Goal: Information Seeking & Learning: Learn about a topic

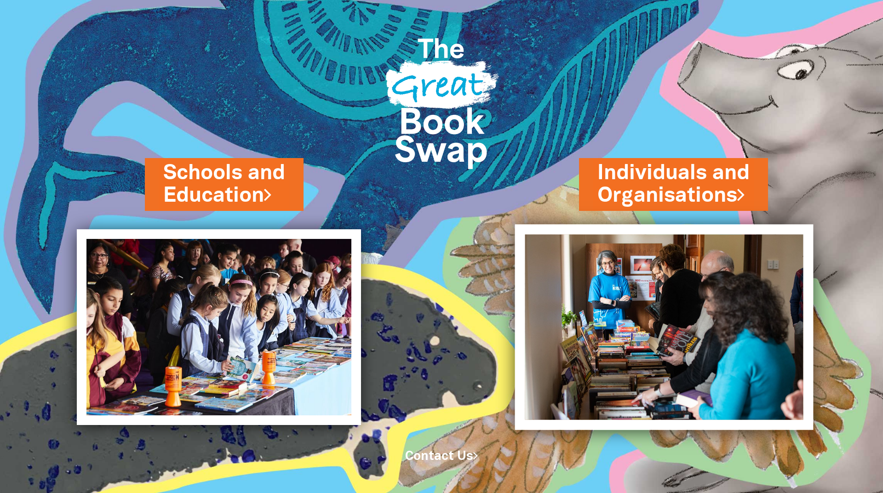
click at [636, 361] on img at bounding box center [664, 327] width 298 height 206
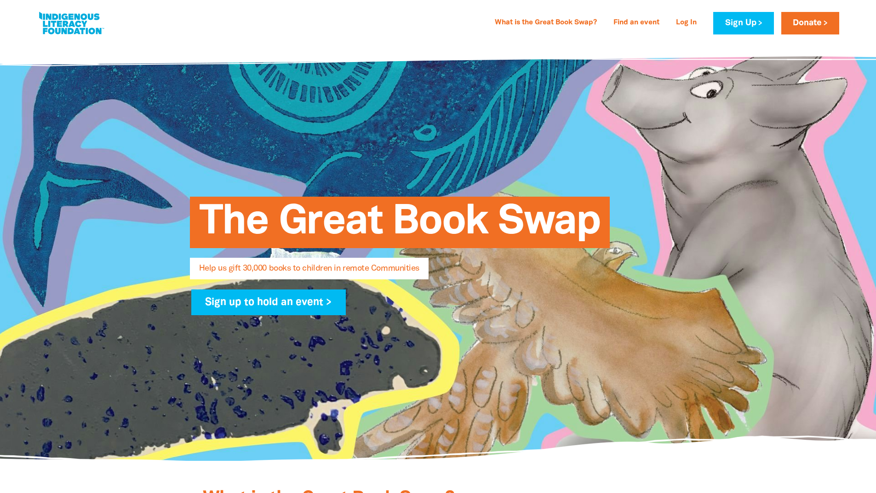
select select "AU"
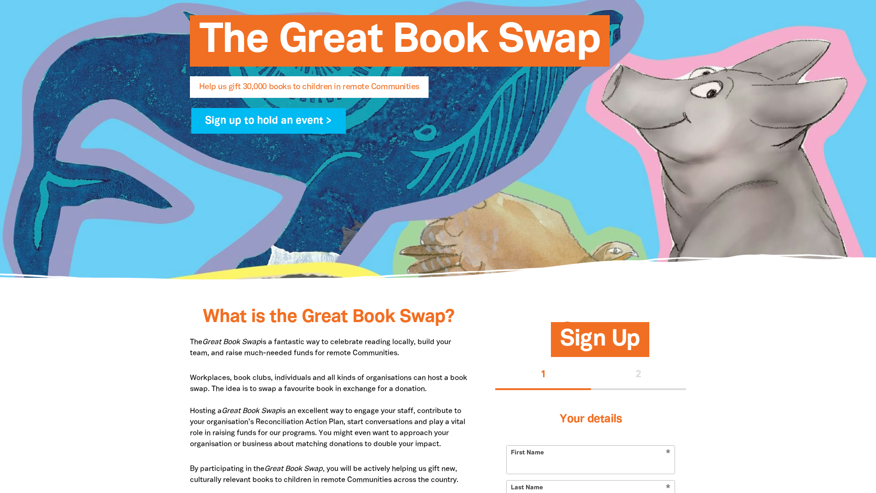
scroll to position [230, 0]
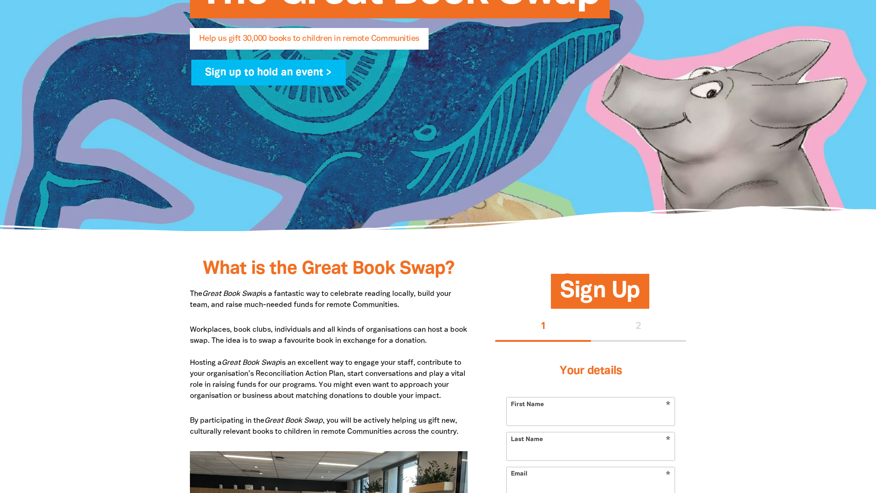
drag, startPoint x: 307, startPoint y: 331, endPoint x: 314, endPoint y: 327, distance: 8.3
click at [308, 331] on p "Workplaces, book clubs, individuals and all kinds of organisations can host a b…" at bounding box center [329, 363] width 278 height 77
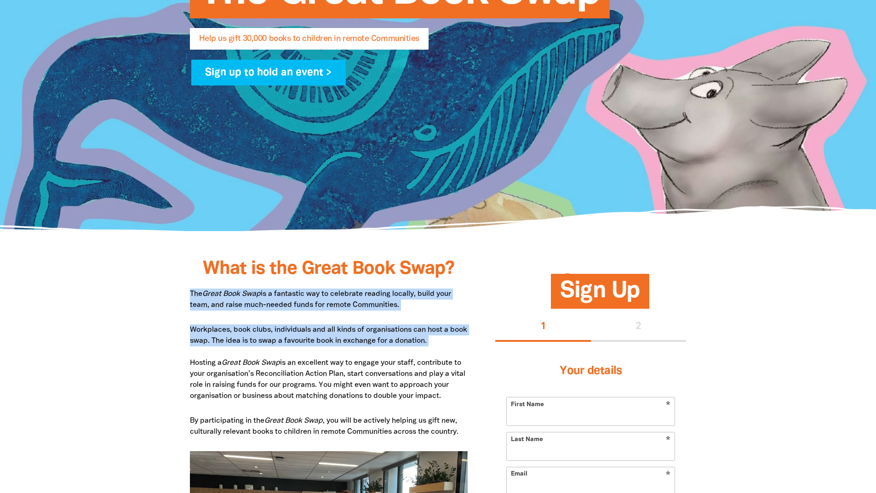
drag, startPoint x: 185, startPoint y: 296, endPoint x: 459, endPoint y: 357, distance: 280.4
copy div "The Great Book Swap is a fantastic way to celebrate reading locally, build your…"
